Goal: Navigation & Orientation: Find specific page/section

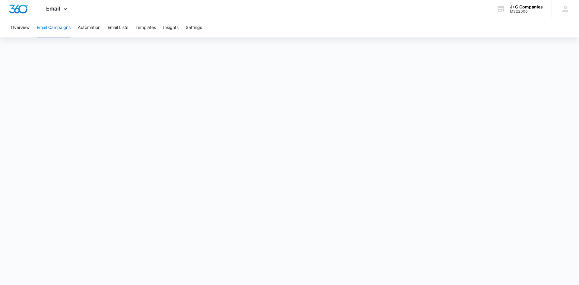
click at [55, 30] on button "Email Campaigns" at bounding box center [54, 27] width 34 height 19
click at [27, 27] on button "Overview" at bounding box center [20, 27] width 19 height 19
